Goal: Obtain resource: Obtain resource

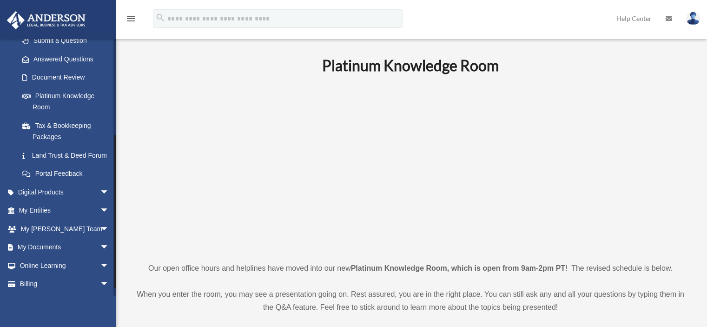
scroll to position [155, 0]
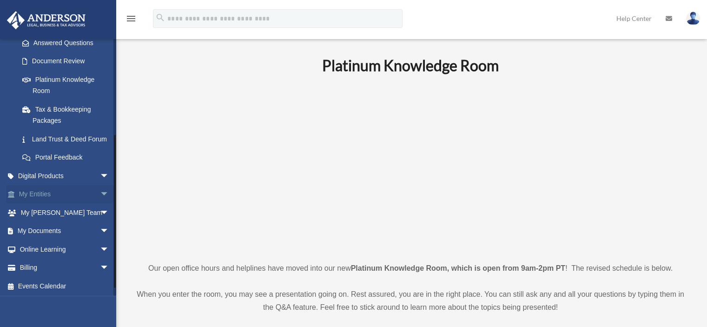
click at [45, 203] on link "My Entities arrow_drop_down" at bounding box center [65, 194] width 117 height 19
click at [100, 202] on span "arrow_drop_down" at bounding box center [109, 194] width 19 height 19
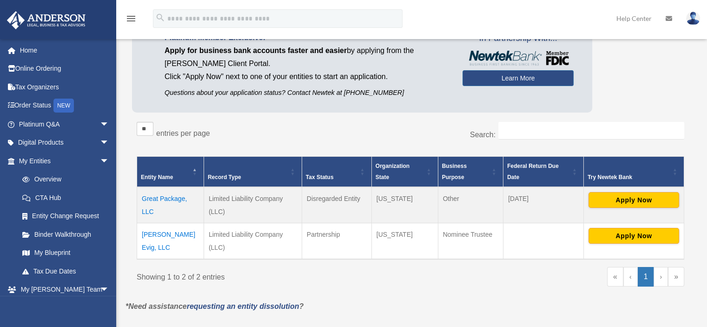
scroll to position [77, 0]
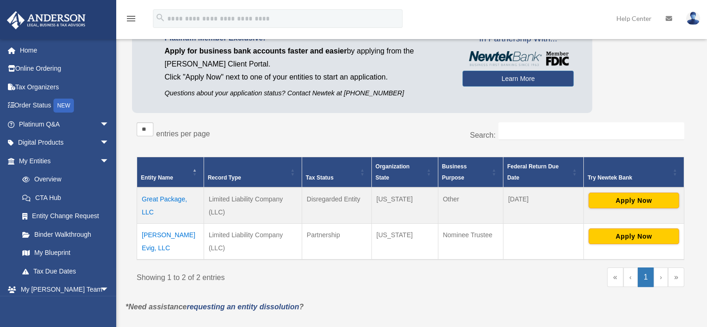
click at [163, 197] on td "Great Package, LLC" at bounding box center [170, 205] width 67 height 36
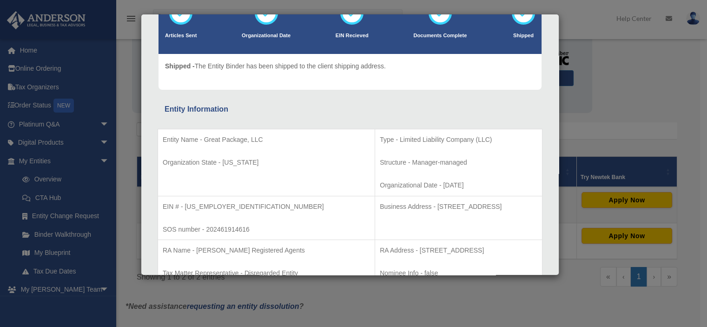
scroll to position [155, 0]
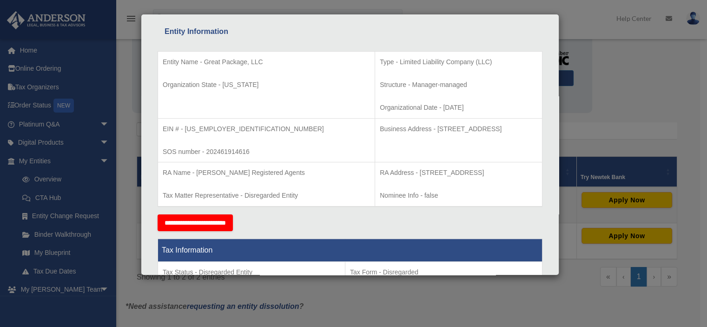
click at [265, 148] on p "SOS number - 202461914616" at bounding box center [266, 152] width 207 height 12
click at [260, 135] on td "EIN # - 99-2715531 SOS number - 202461914616" at bounding box center [266, 140] width 217 height 44
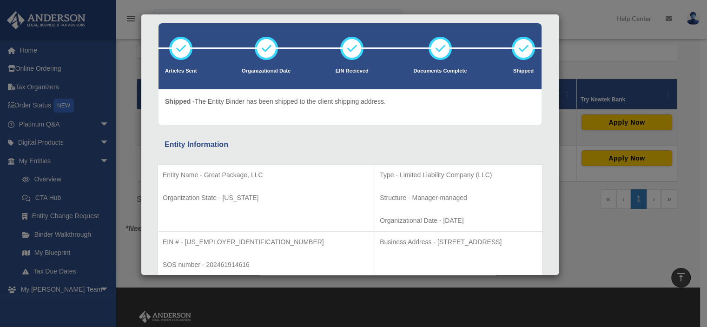
scroll to position [0, 0]
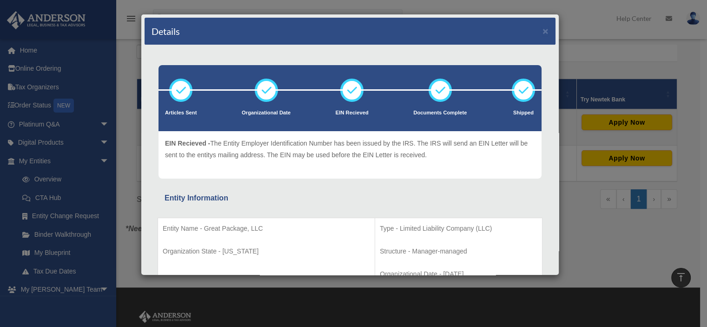
click at [349, 86] on icon at bounding box center [352, 90] width 28 height 28
click at [542, 31] on button "×" at bounding box center [545, 31] width 6 height 10
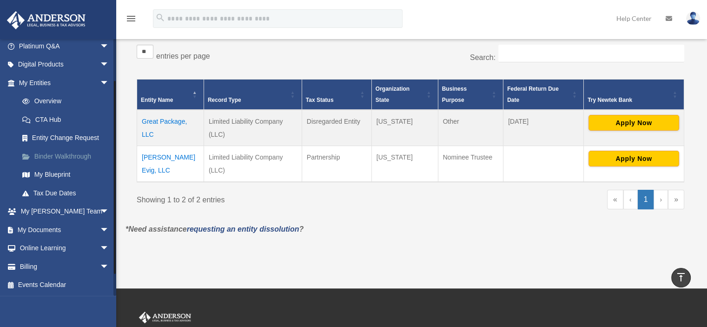
scroll to position [1, 0]
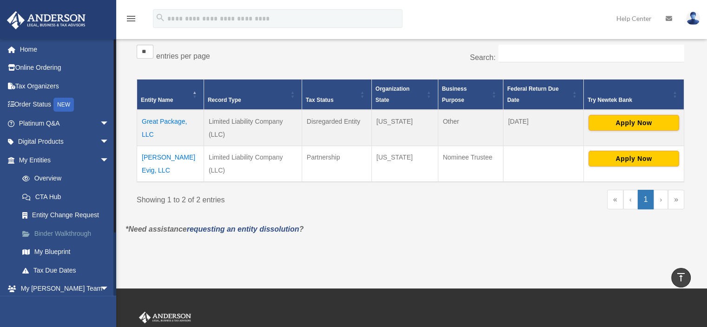
click at [52, 235] on link "Binder Walkthrough" at bounding box center [68, 233] width 110 height 19
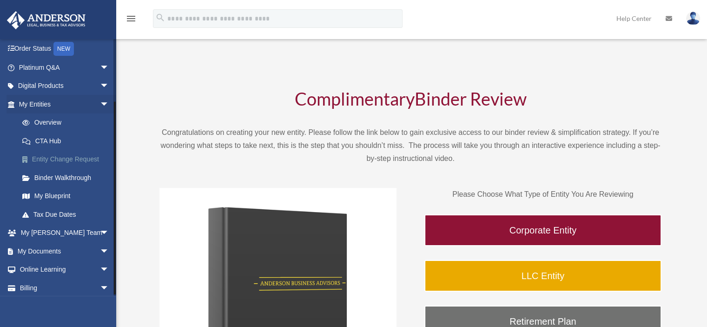
scroll to position [78, 0]
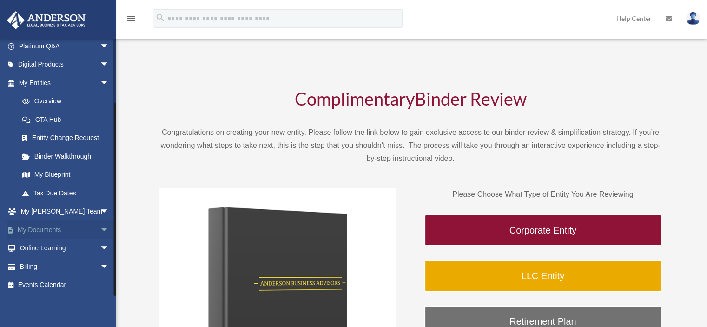
click at [59, 228] on link "My Documents arrow_drop_down" at bounding box center [65, 229] width 117 height 19
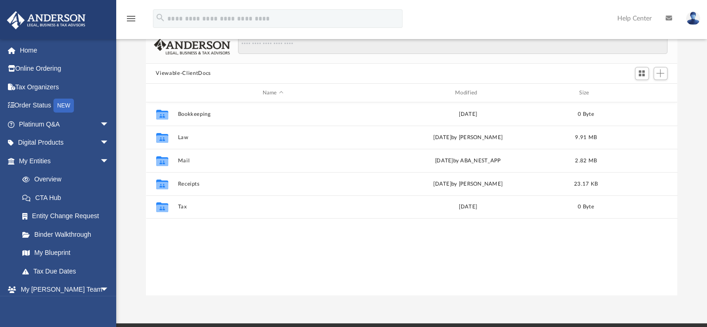
scroll to position [77, 0]
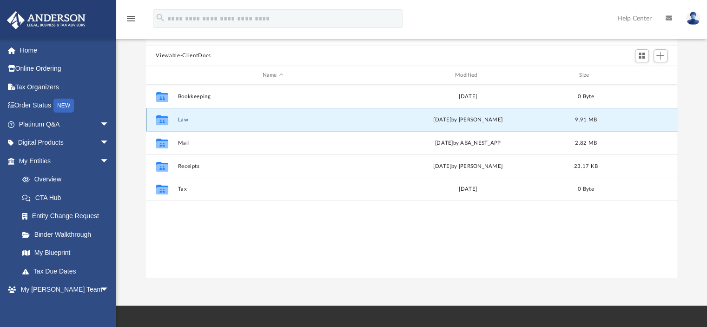
click at [208, 120] on button "Law" at bounding box center [272, 120] width 190 height 6
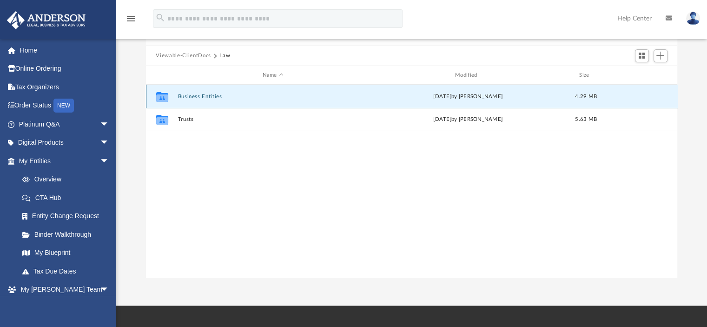
click at [344, 96] on button "Business Entities" at bounding box center [272, 96] width 190 height 6
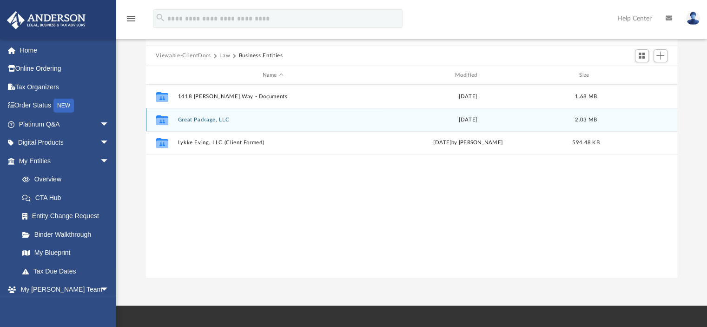
click at [309, 117] on button "Great Package, LLC" at bounding box center [272, 120] width 190 height 6
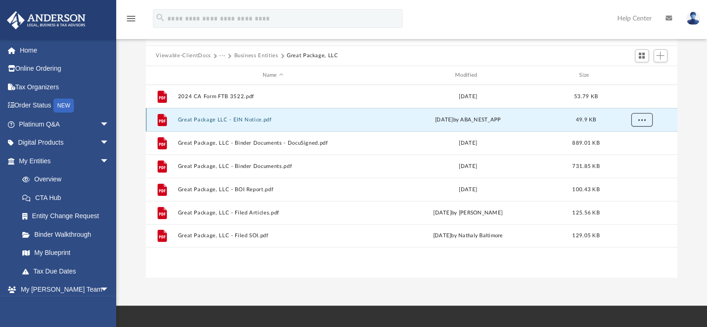
click at [634, 116] on button "More options" at bounding box center [640, 120] width 21 height 14
click at [632, 137] on li "Preview" at bounding box center [632, 139] width 27 height 10
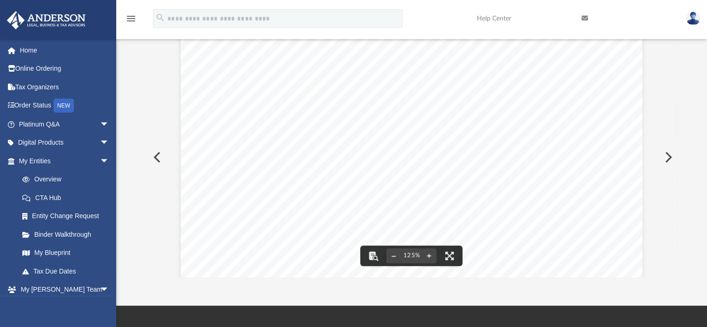
click at [477, 187] on span "Continue >>" at bounding box center [483, 189] width 42 height 8
click at [159, 157] on button "Preview" at bounding box center [156, 157] width 20 height 26
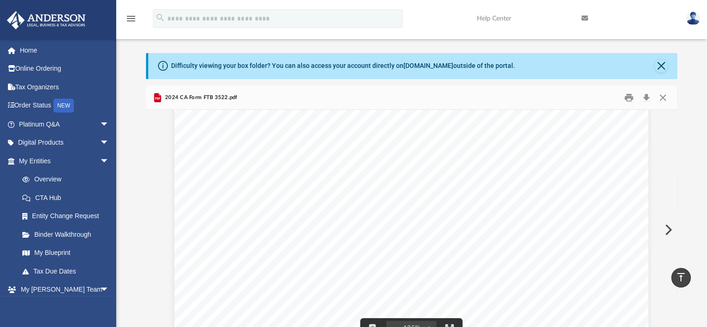
scroll to position [0, 0]
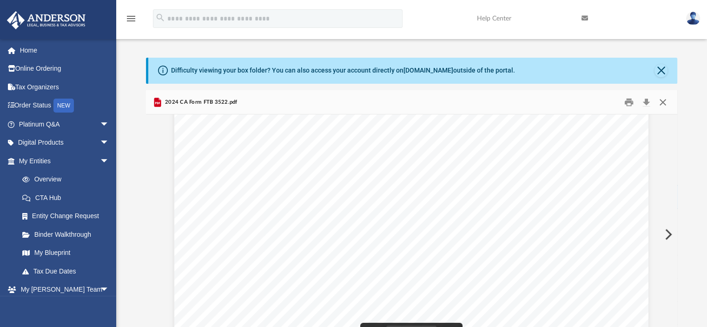
click at [662, 103] on button "Close" at bounding box center [662, 102] width 17 height 14
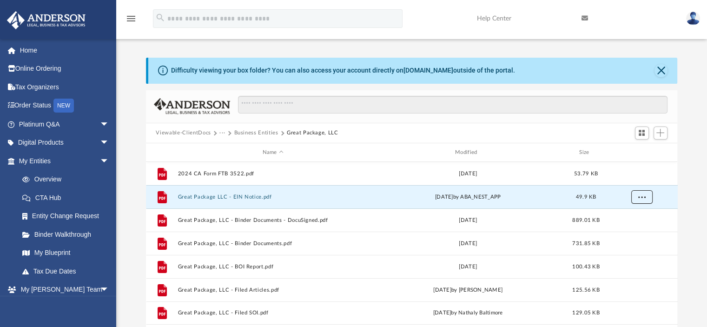
scroll to position [77, 0]
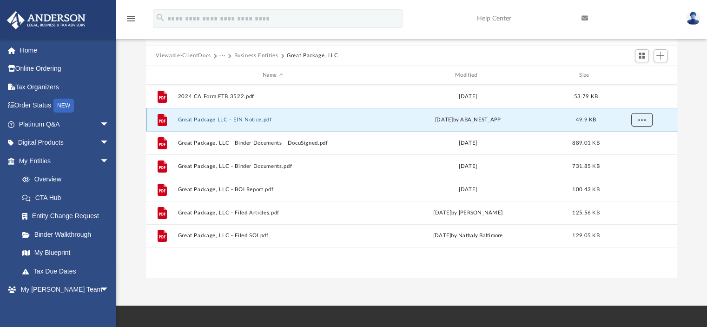
click at [643, 119] on span "More options" at bounding box center [640, 119] width 7 height 5
click at [630, 142] on li "Preview" at bounding box center [632, 139] width 27 height 10
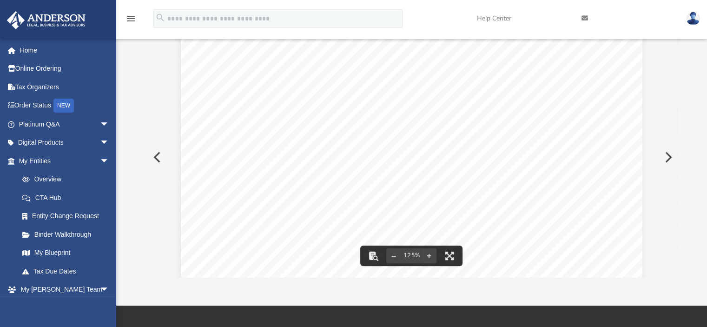
click at [481, 195] on div "Your Progress: 1. Identity 2. Authenticate 3. Addresses 4. Details 5. EIN Confi…" at bounding box center [411, 293] width 461 height 653
click at [479, 189] on span "Continue >>" at bounding box center [483, 189] width 42 height 8
click at [483, 191] on span "Continue >>" at bounding box center [483, 189] width 42 height 8
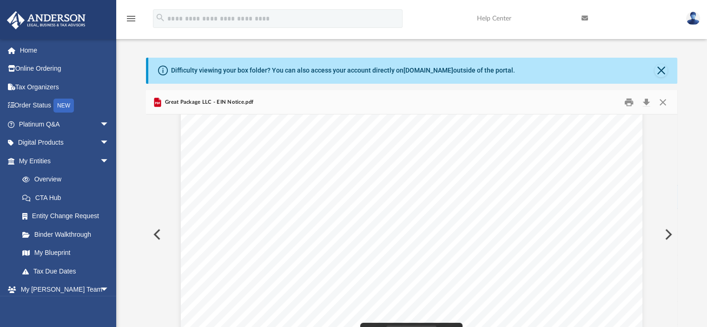
click at [224, 126] on span "Your Progress:" at bounding box center [227, 128] width 50 height 7
drag, startPoint x: 286, startPoint y: 124, endPoint x: 310, endPoint y: 133, distance: 25.9
click at [288, 125] on span "1. Identity" at bounding box center [295, 128] width 33 height 7
drag, startPoint x: 403, startPoint y: 122, endPoint x: 456, endPoint y: 125, distance: 53.1
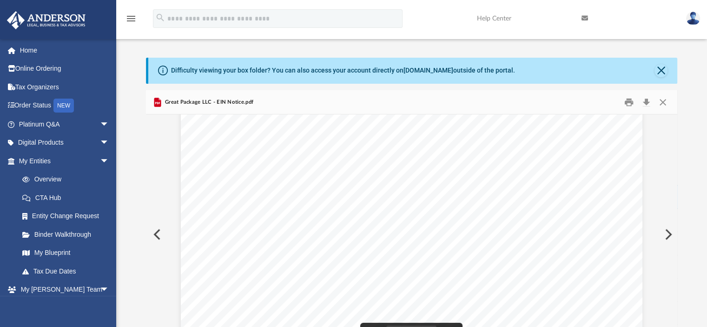
drag, startPoint x: 475, startPoint y: 125, endPoint x: 565, endPoint y: 129, distance: 89.7
click at [565, 129] on span "5. EIN Confirmation" at bounding box center [589, 128] width 65 height 7
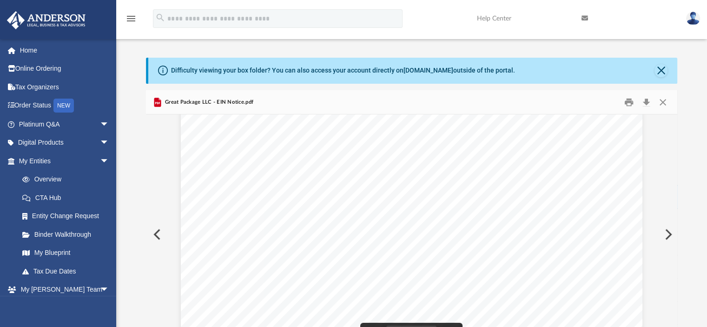
click at [485, 226] on span "Continue >>" at bounding box center [483, 227] width 42 height 8
click at [497, 228] on span "Continue >>" at bounding box center [483, 227] width 42 height 8
click at [477, 304] on span "Continue >>" at bounding box center [483, 305] width 42 height 8
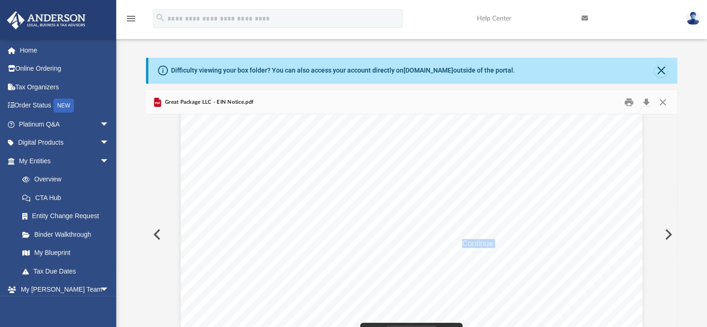
scroll to position [117, 0]
drag, startPoint x: 461, startPoint y: 205, endPoint x: 468, endPoint y: 201, distance: 8.8
click at [407, 232] on div "Your Progress: 1. Identity 2. Authenticate 3. Addresses 4. Details 5. EIN Confi…" at bounding box center [411, 330] width 461 height 653
click at [633, 101] on button "Print" at bounding box center [628, 102] width 19 height 14
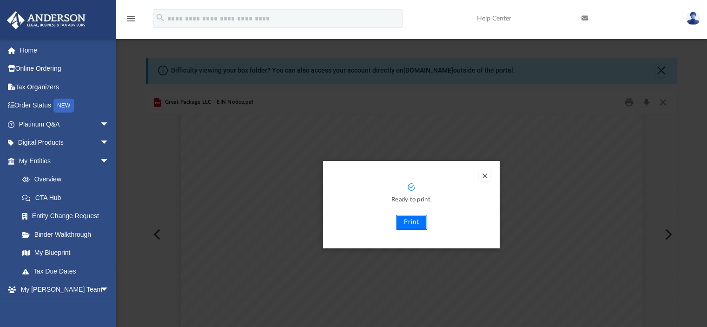
click at [414, 224] on button "Print" at bounding box center [411, 222] width 31 height 15
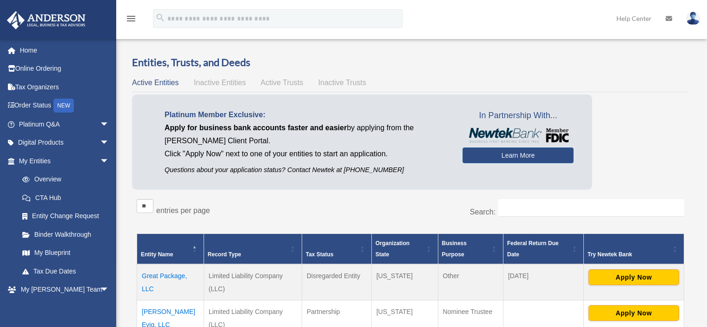
scroll to position [152, 0]
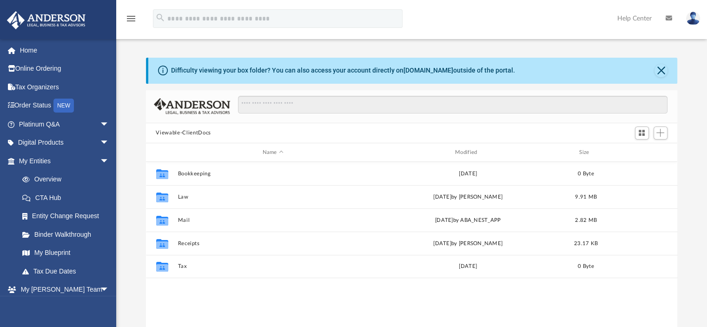
scroll to position [204, 524]
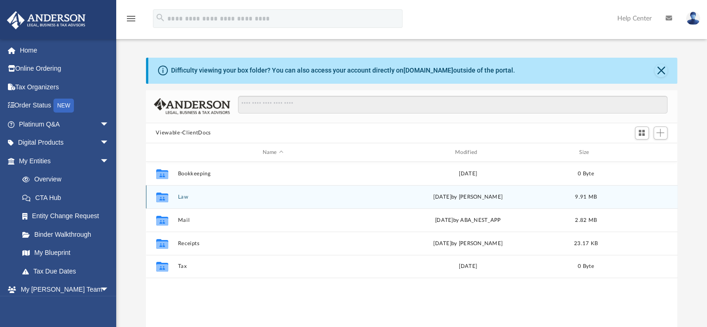
click at [176, 198] on div "Collaborated Folder Law Wed Sep 4 2024 by Lucianne Castillo 9.91 MB" at bounding box center [411, 196] width 531 height 23
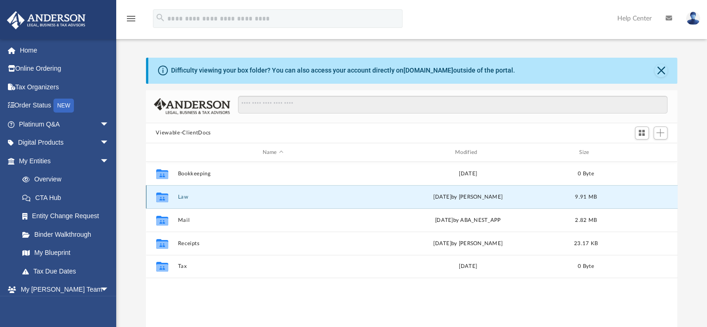
click at [186, 194] on button "Law" at bounding box center [272, 197] width 190 height 6
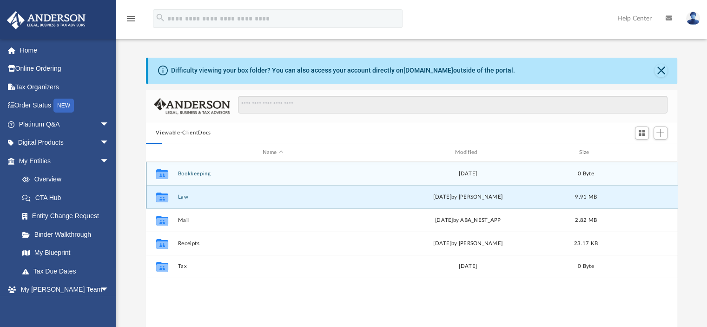
click at [186, 194] on button "Law" at bounding box center [272, 197] width 190 height 6
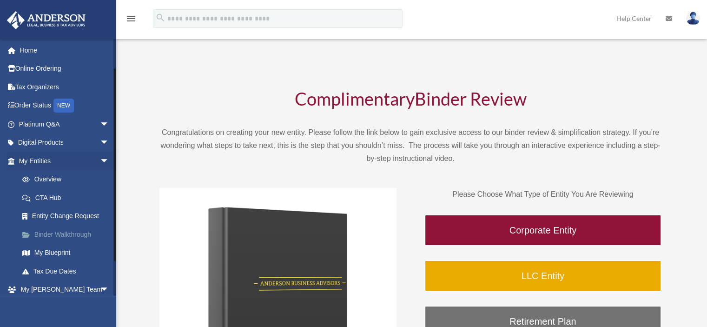
scroll to position [78, 0]
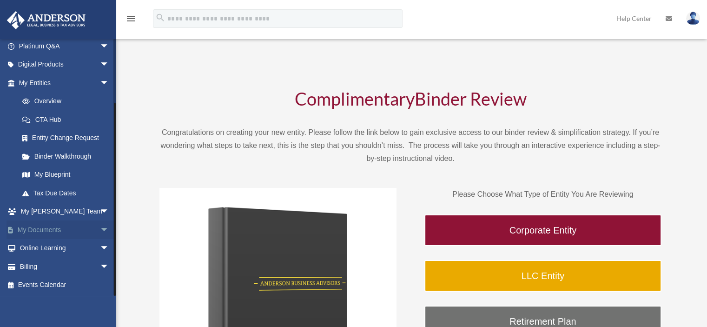
click at [57, 228] on link "My Documents arrow_drop_down" at bounding box center [65, 229] width 117 height 19
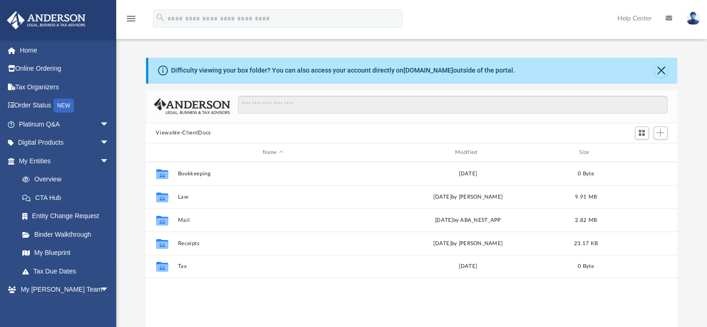
scroll to position [204, 524]
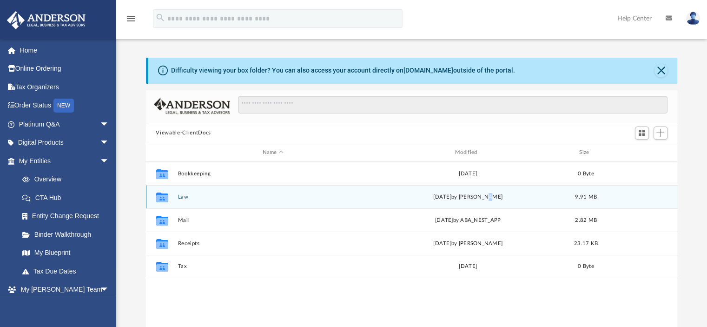
click at [492, 194] on div "Wed Sep 4 2024 by Lucianne Castillo" at bounding box center [467, 197] width 190 height 8
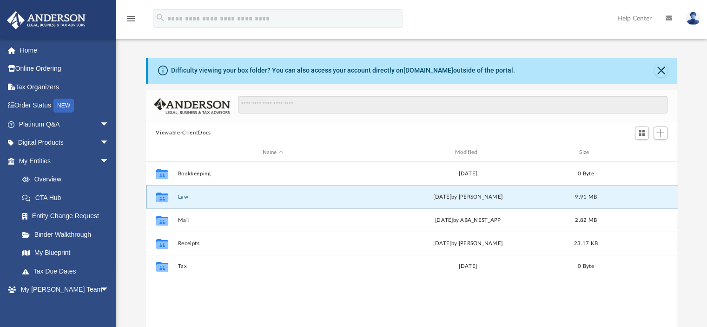
click at [162, 197] on icon "grid" at bounding box center [162, 198] width 12 height 7
click at [308, 191] on div "Collaborated Folder Law Wed Sep 4 2024 by Lucianne Castillo 9.91 MB" at bounding box center [411, 196] width 531 height 23
click at [653, 194] on div "Collaborated Folder Law Wed Sep 4 2024 by Lucianne Castillo 9.91 MB" at bounding box center [411, 196] width 531 height 23
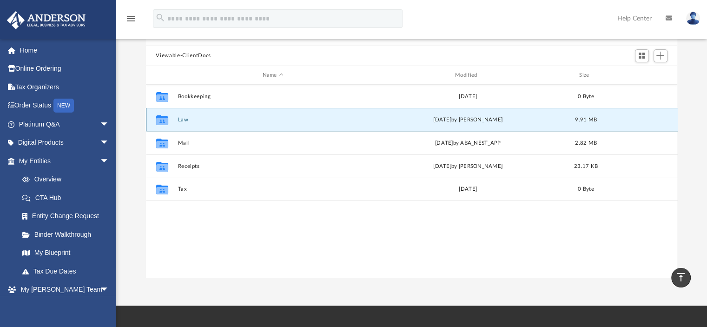
scroll to position [0, 0]
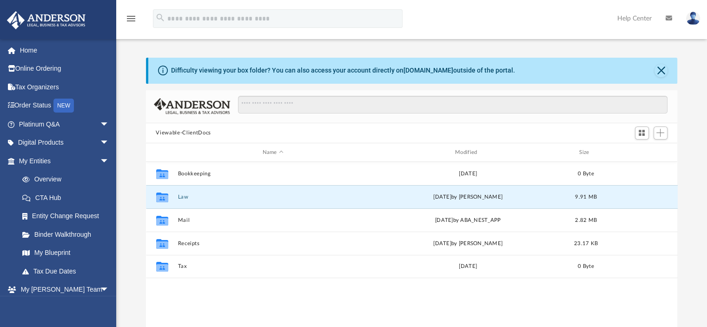
click at [692, 21] on img at bounding box center [693, 18] width 14 height 13
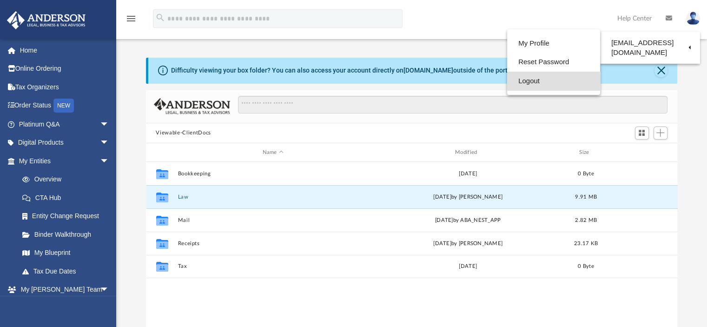
click at [507, 84] on link "Logout" at bounding box center [553, 81] width 93 height 19
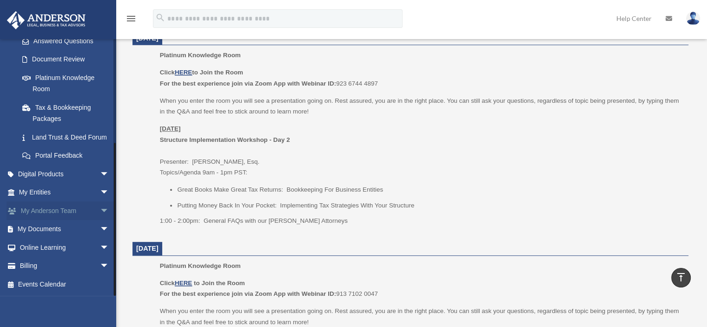
scroll to position [774, 0]
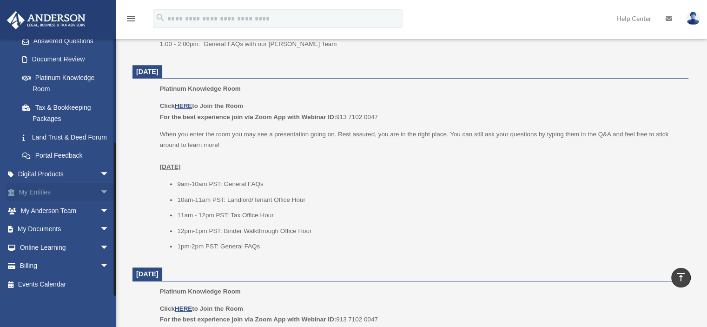
click at [45, 190] on link "My Entities arrow_drop_down" at bounding box center [65, 192] width 117 height 19
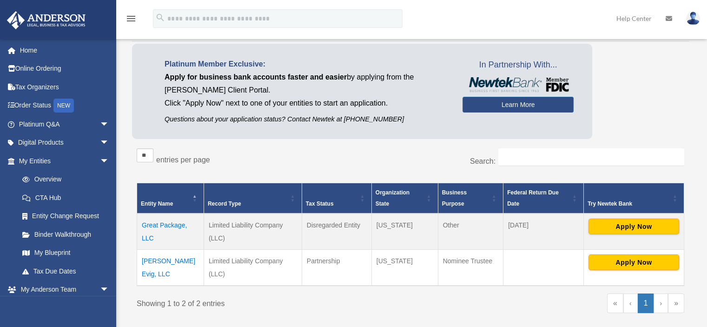
scroll to position [155, 0]
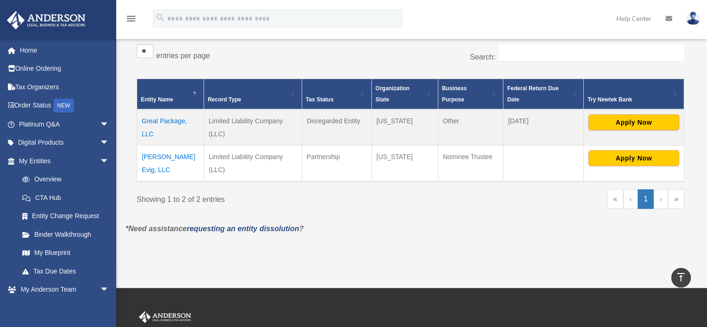
click at [165, 118] on td "Great Package, LLC" at bounding box center [170, 127] width 67 height 36
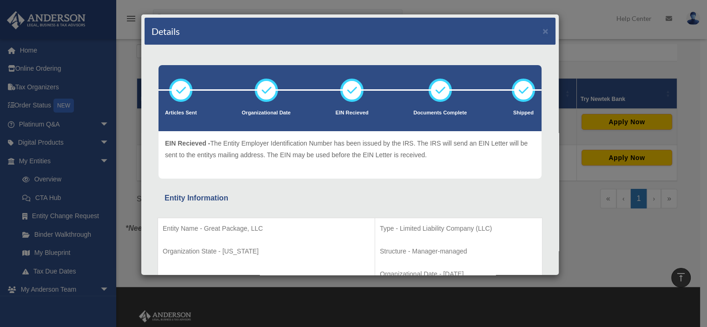
scroll to position [155, 0]
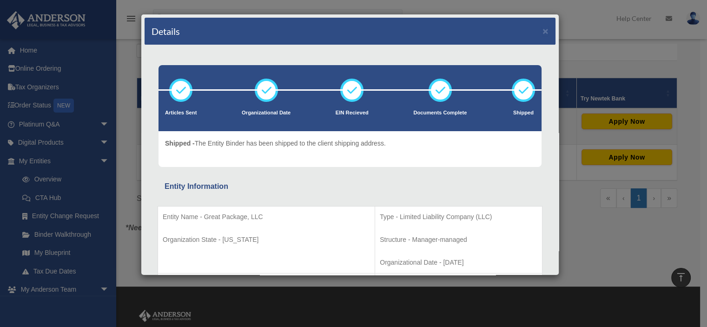
click at [591, 24] on div "Details × Articles Sent Organizational Date" at bounding box center [353, 163] width 707 height 327
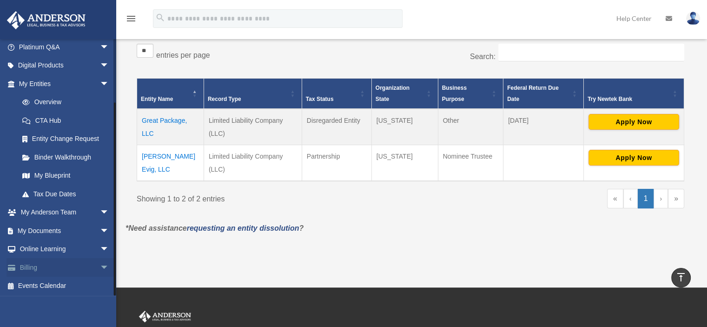
scroll to position [78, 0]
click at [47, 228] on link "My Documents arrow_drop_down" at bounding box center [65, 229] width 117 height 19
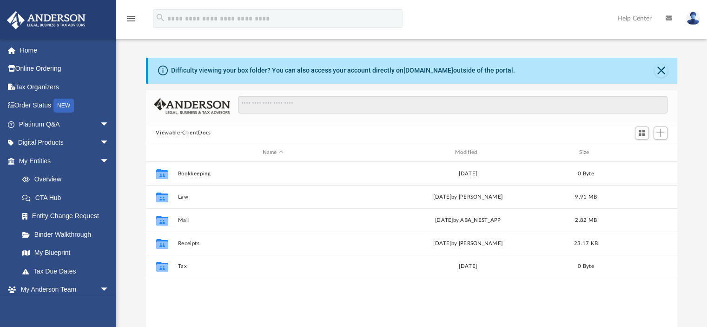
scroll to position [204, 524]
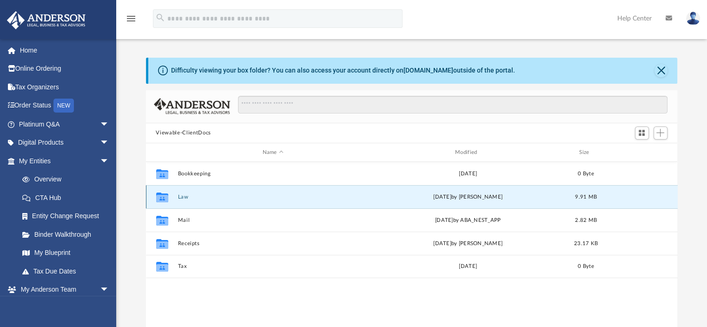
click at [188, 197] on button "Law" at bounding box center [272, 197] width 190 height 6
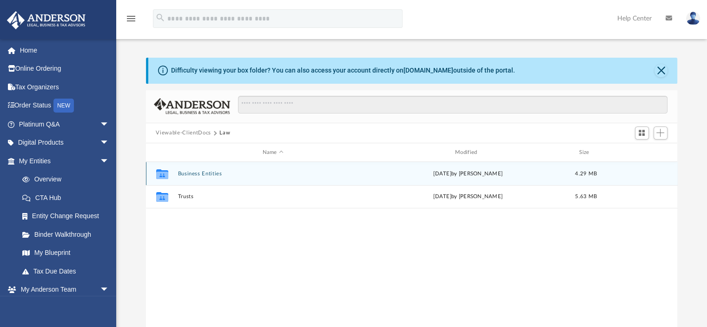
click at [188, 173] on button "Business Entities" at bounding box center [272, 174] width 190 height 6
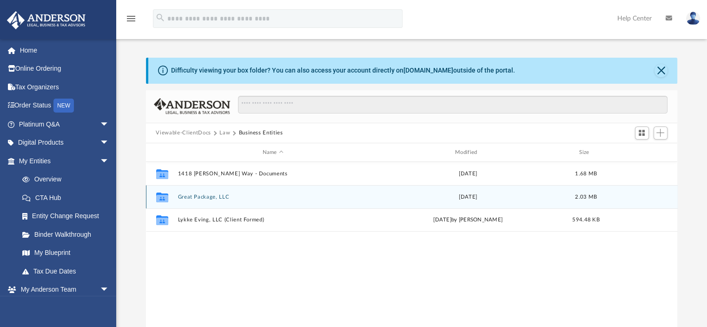
click at [190, 198] on button "Great Package, LLC" at bounding box center [272, 197] width 190 height 6
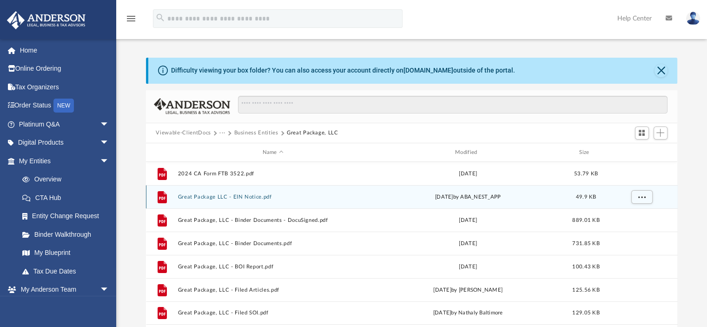
click at [242, 199] on button "Great Package LLC - EIN Notice.pdf" at bounding box center [272, 197] width 190 height 6
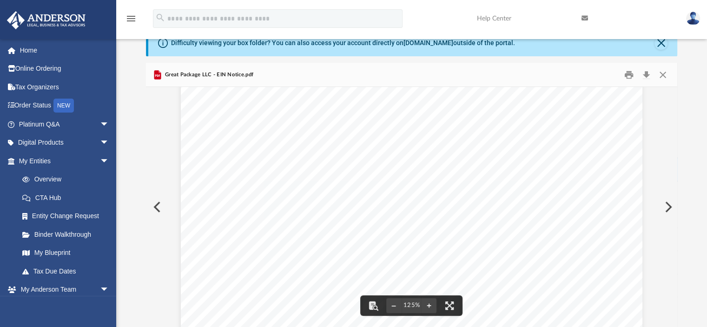
scroll to position [155, 0]
click at [156, 202] on button "Preview" at bounding box center [156, 207] width 20 height 26
click at [661, 73] on button "Close" at bounding box center [662, 74] width 17 height 14
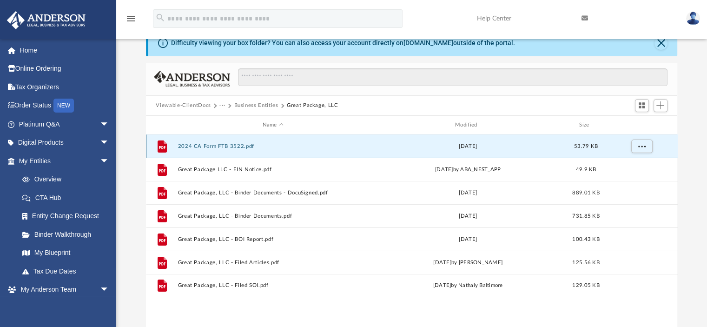
click at [217, 148] on button "2024 CA Form FTB 3522.pdf" at bounding box center [272, 146] width 190 height 6
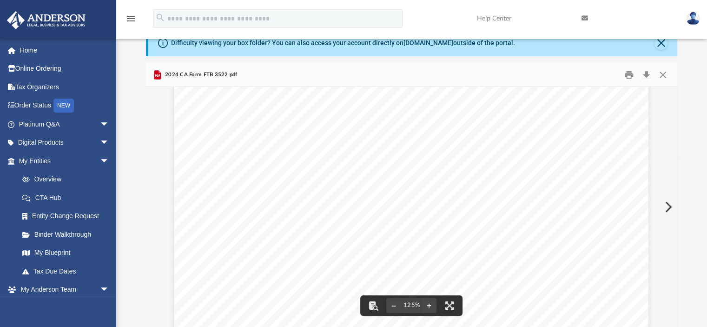
scroll to position [0, 0]
click at [661, 74] on button "Close" at bounding box center [662, 74] width 17 height 14
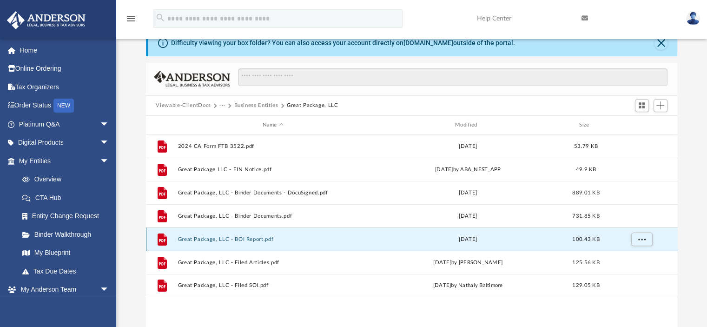
click at [210, 236] on button "Great Package, LLC - BOI Report.pdf" at bounding box center [272, 239] width 190 height 6
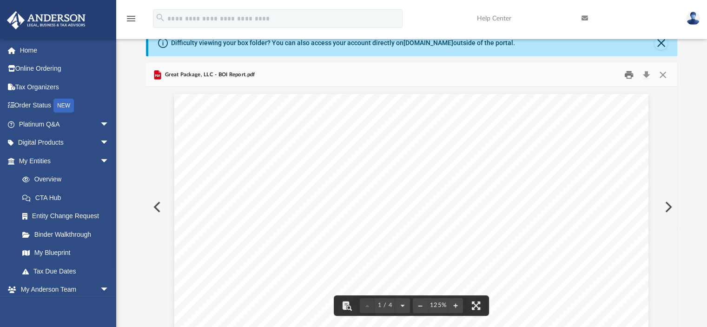
click at [629, 79] on button "Print" at bounding box center [628, 74] width 19 height 14
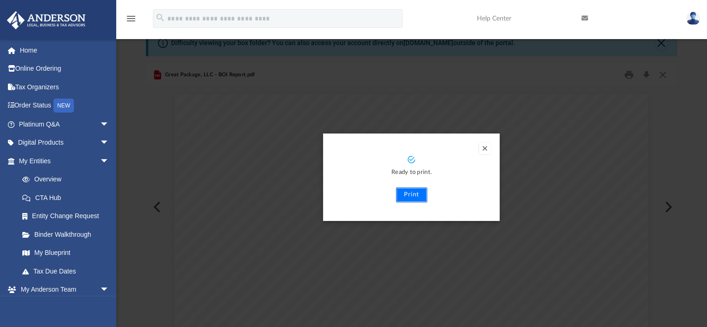
click at [408, 199] on button "Print" at bounding box center [411, 194] width 31 height 15
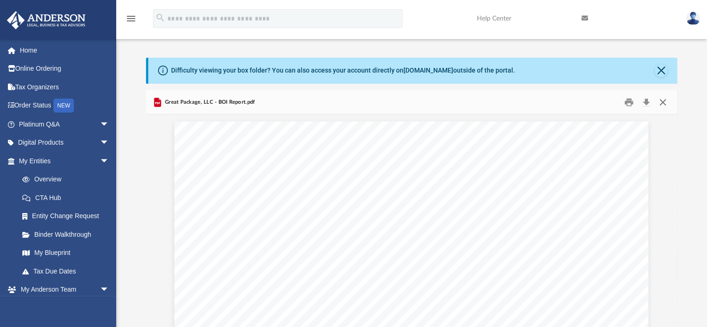
click at [664, 105] on button "Close" at bounding box center [662, 102] width 17 height 14
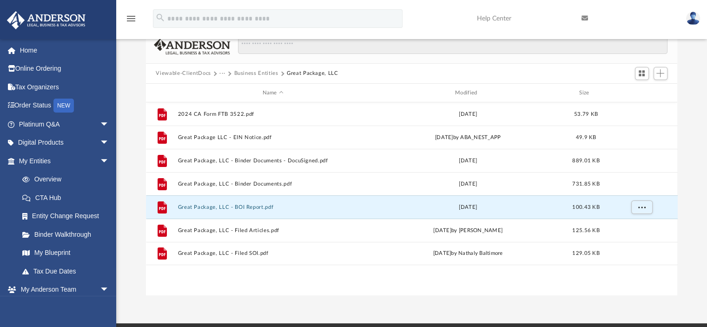
scroll to position [77, 0]
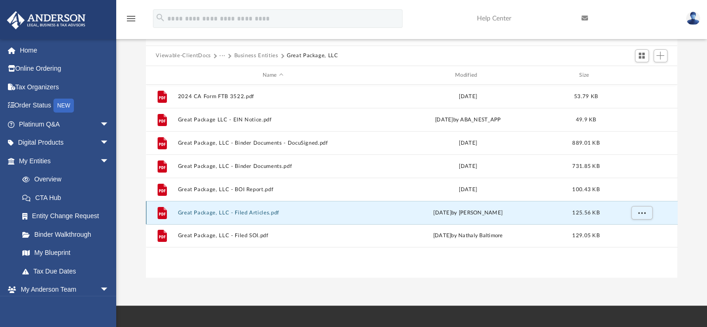
click at [210, 211] on button "Great Package, LLC - Filed Articles.pdf" at bounding box center [272, 213] width 190 height 6
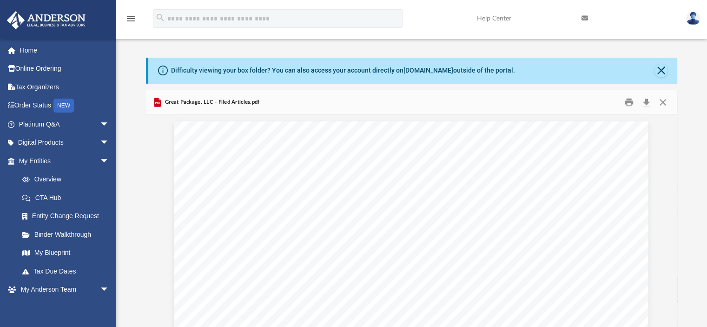
scroll to position [204, 524]
click at [663, 101] on button "Close" at bounding box center [662, 102] width 17 height 14
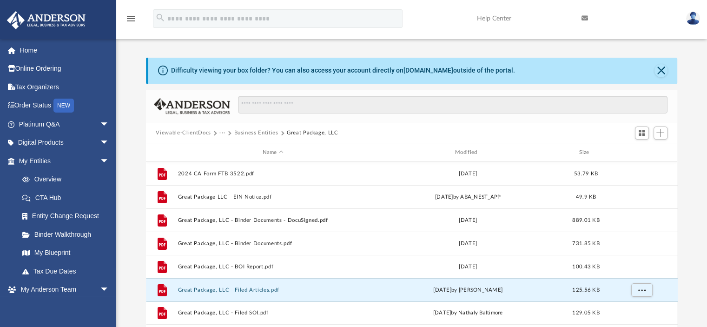
scroll to position [77, 0]
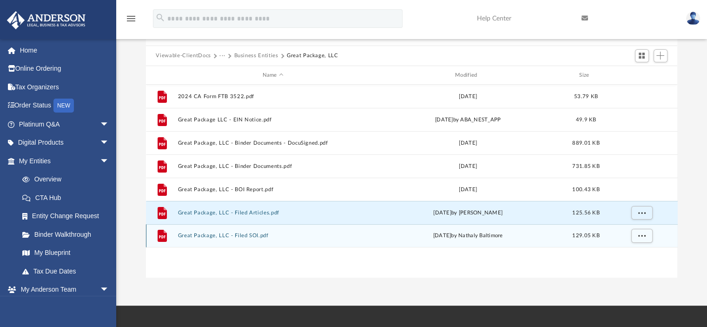
click at [232, 234] on button "Great Package, LLC - Filed SOI.pdf" at bounding box center [272, 236] width 190 height 6
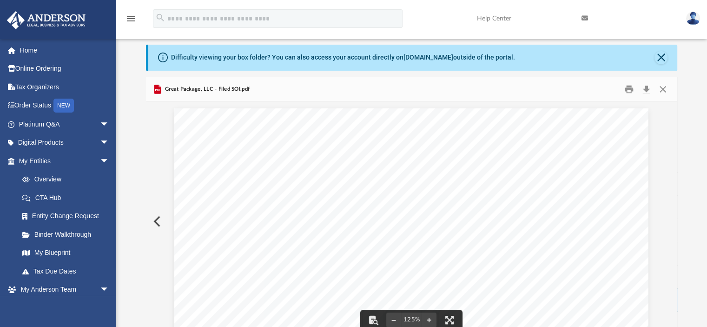
scroll to position [0, 0]
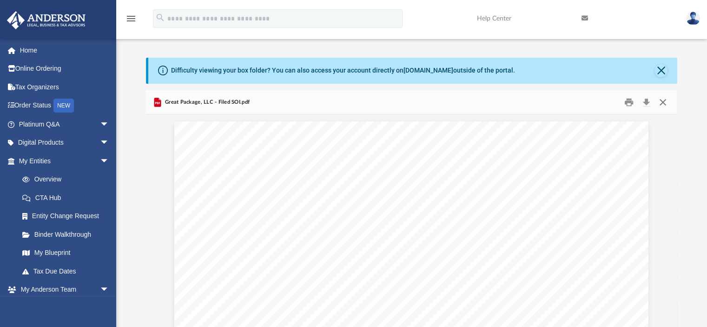
click at [662, 101] on button "Close" at bounding box center [662, 102] width 17 height 14
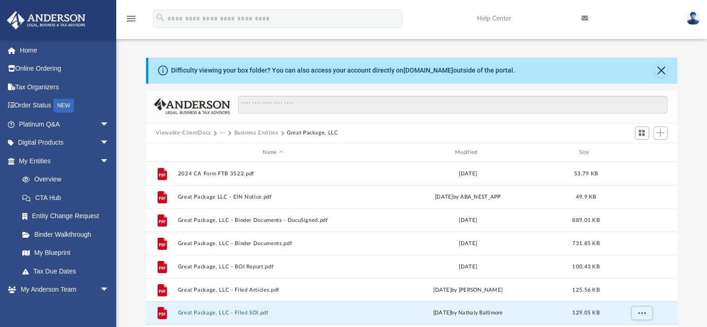
scroll to position [77, 0]
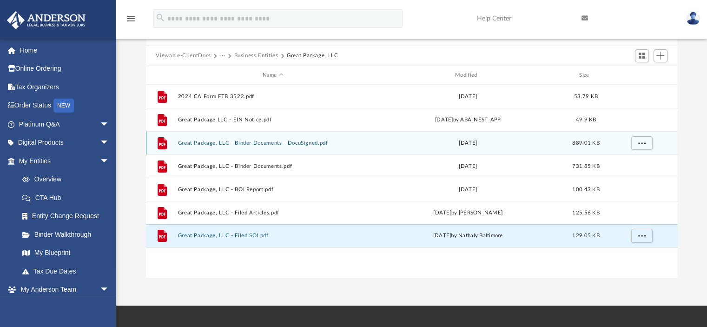
click at [220, 140] on button "Great Package, LLC - Binder Documents - DocuSigned.pdf" at bounding box center [272, 143] width 190 height 6
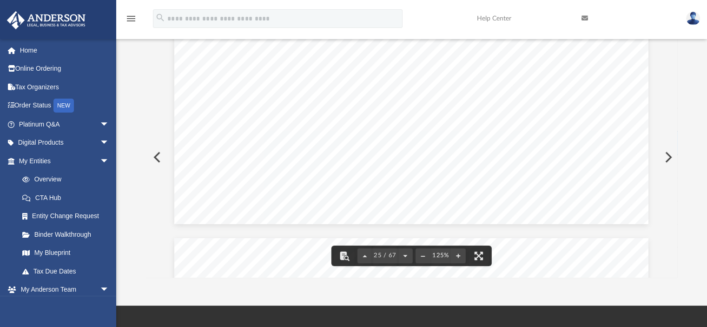
scroll to position [15641, 0]
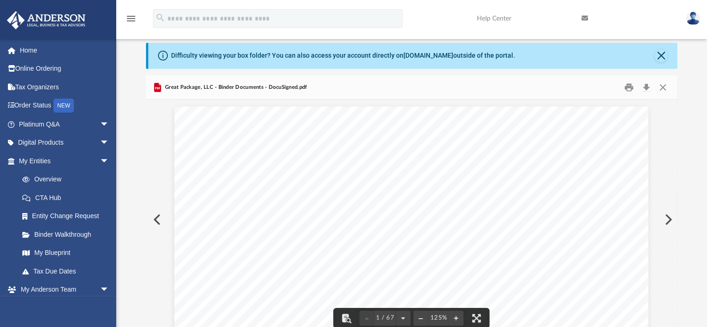
scroll to position [0, 0]
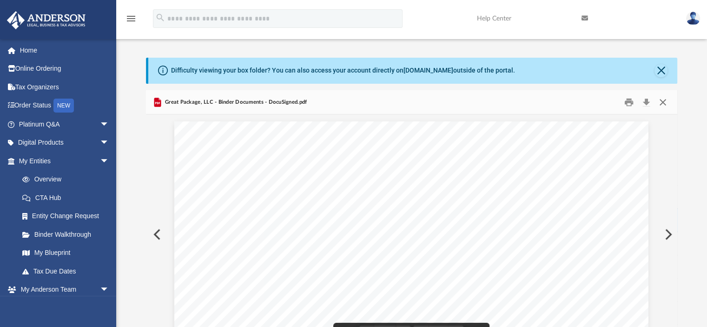
click at [664, 99] on button "Close" at bounding box center [662, 102] width 17 height 14
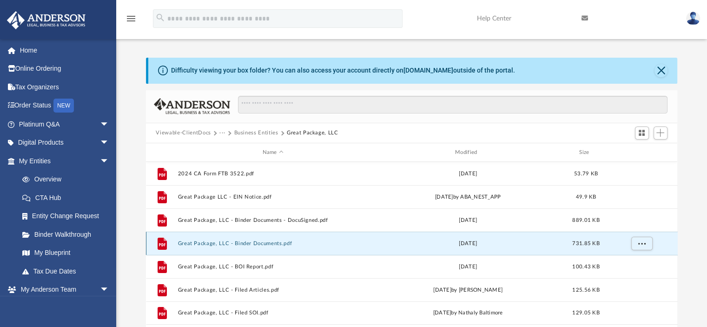
click at [252, 242] on button "Great Package, LLC - Binder Documents.pdf" at bounding box center [272, 243] width 190 height 6
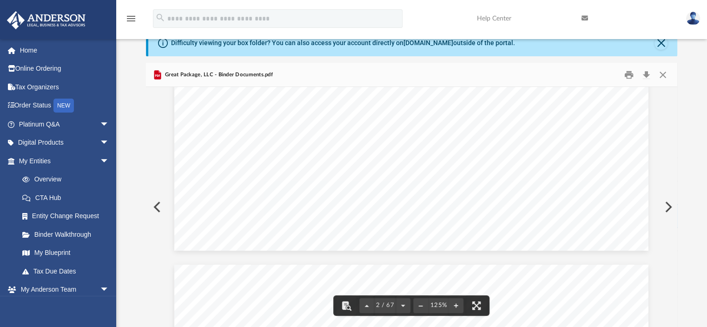
scroll to position [1239, 0]
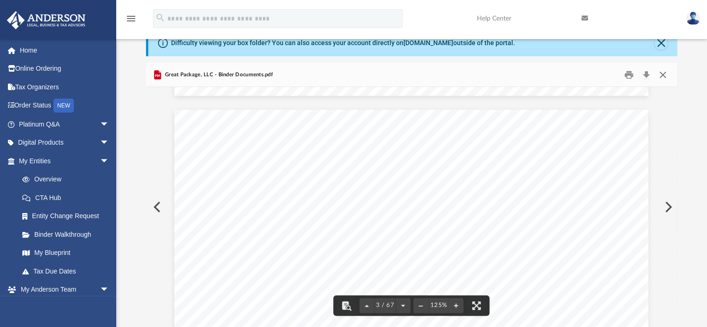
click at [664, 74] on button "Close" at bounding box center [662, 74] width 17 height 14
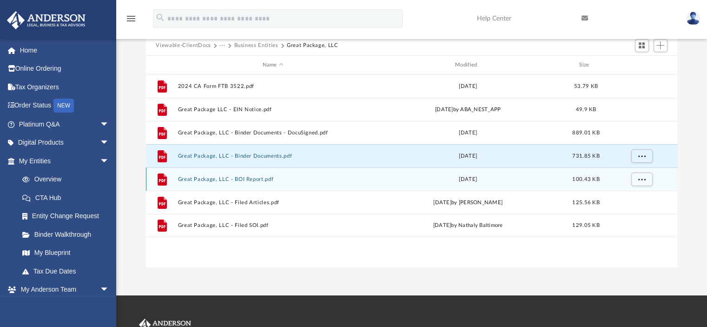
scroll to position [105, 0]
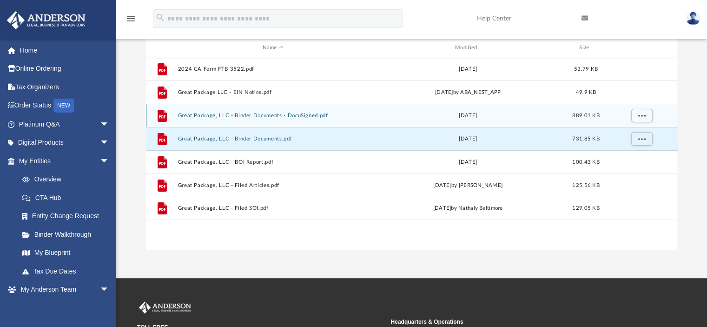
click at [253, 116] on button "Great Package, LLC - Binder Documents - DocuSigned.pdf" at bounding box center [272, 115] width 190 height 6
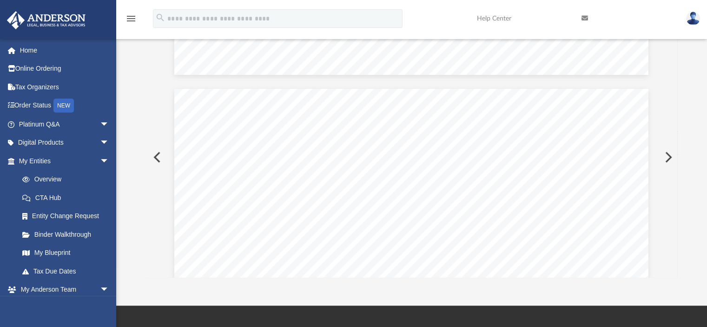
scroll to position [3794, 0]
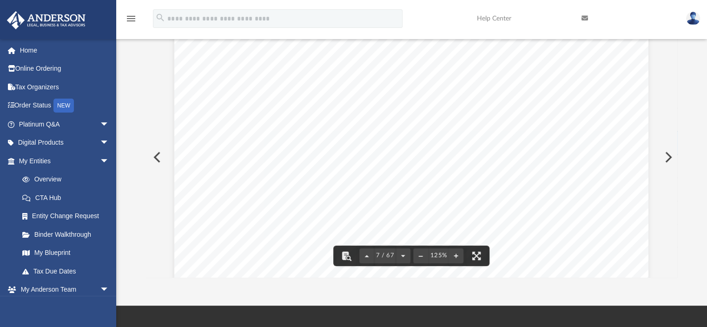
click at [531, 113] on div "OPERATING AGREEMENT OF GREAT PACKAGE, LLC A [US_STATE] LIMITED LIABILITY COMPAN…" at bounding box center [411, 319] width 474 height 613
click at [543, 59] on div "Table of Contents of Great Package, LLC Page 1 of 5 OPERATING AGREEMENT OF GREA…" at bounding box center [411, 250] width 474 height 613
click at [485, 79] on div "Table of Contents of Great Package, LLC Page 1 of 5 OPERATING AGREEMENT OF GREA…" at bounding box center [411, 250] width 474 height 613
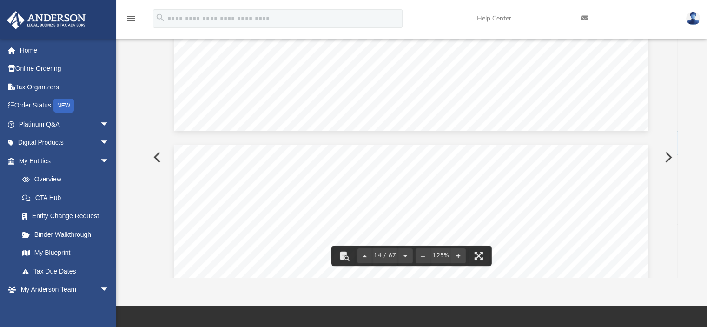
click at [442, 66] on div at bounding box center [411, 66] width 531 height 1
click at [403, 62] on span "[STREET_ADDRESS][US_STATE]" at bounding box center [434, 57] width 132 height 9
click at [471, 148] on div "Operating Agreement of Great Package, LLC Page 1 of 45 OPERATING AGREEMENT OF G…" at bounding box center [411, 211] width 474 height 613
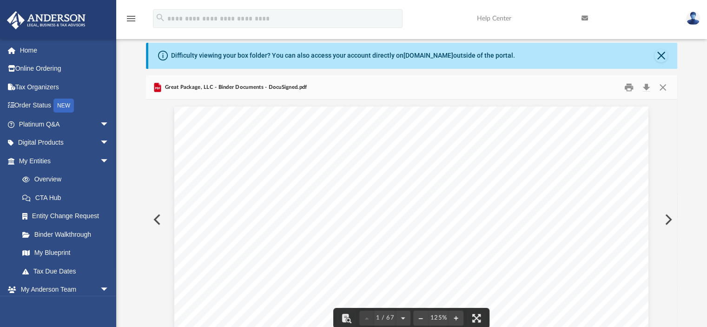
scroll to position [0, 0]
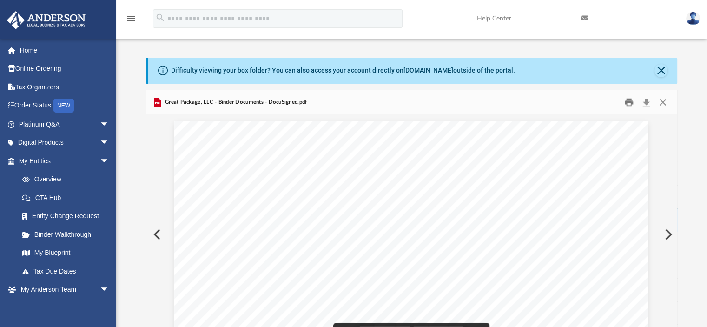
click at [628, 101] on button "Print" at bounding box center [628, 102] width 19 height 14
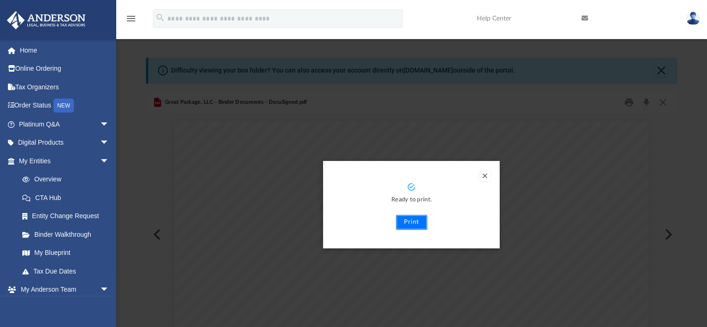
click at [408, 223] on button "Print" at bounding box center [411, 222] width 31 height 15
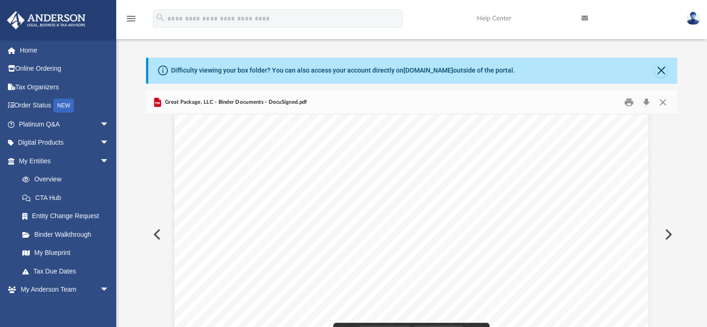
scroll to position [619, 0]
